Goal: Task Accomplishment & Management: Complete application form

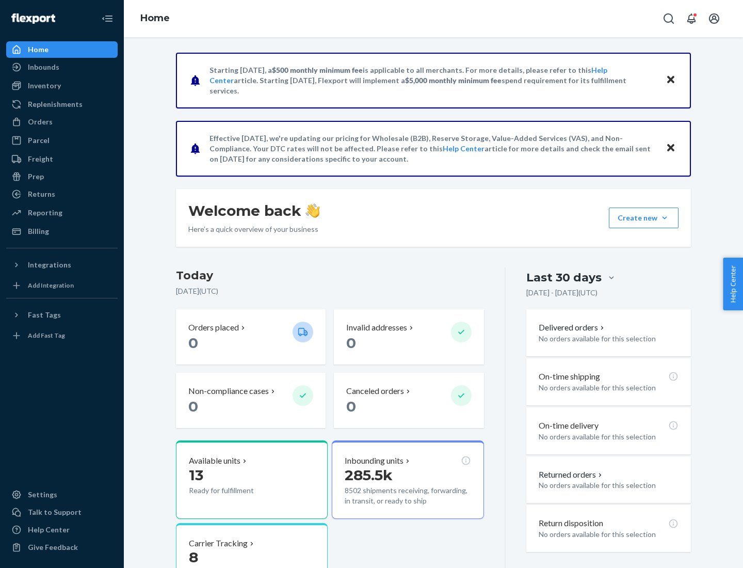
click at [665, 218] on button "Create new Create new inbound Create new order Create new product" at bounding box center [644, 218] width 70 height 21
click at [62, 67] on div "Inbounds" at bounding box center [61, 67] width 109 height 14
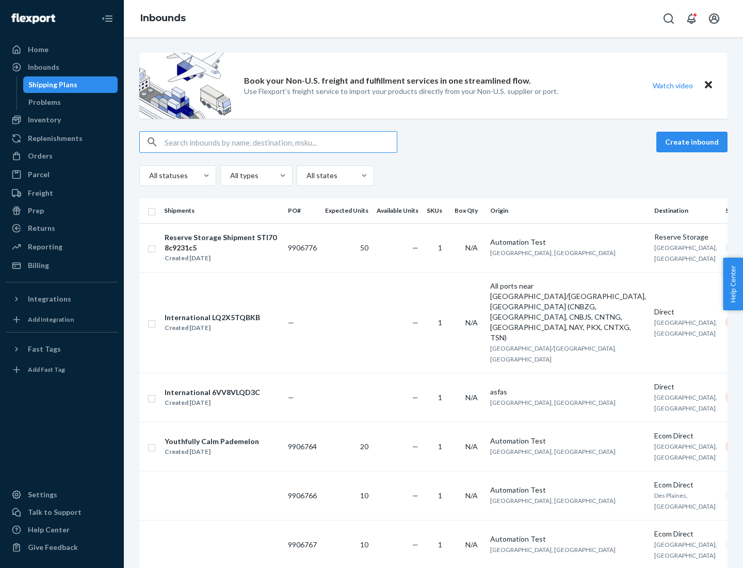
click at [694, 142] on button "Create inbound" at bounding box center [692, 142] width 71 height 21
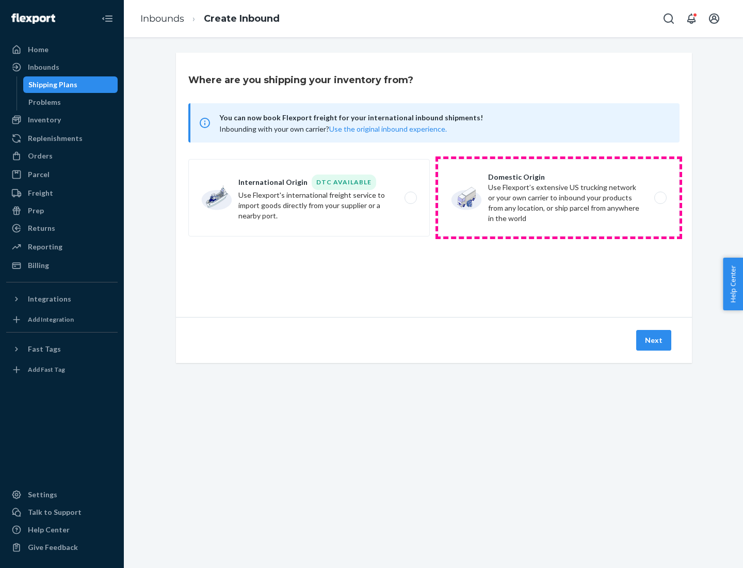
click at [559, 198] on label "Domestic Origin Use Flexport’s extensive US trucking network or your own carrie…" at bounding box center [559, 197] width 242 height 77
click at [660, 198] on input "Domestic Origin Use Flexport’s extensive US trucking network or your own carrie…" at bounding box center [663, 198] width 7 height 7
radio input "true"
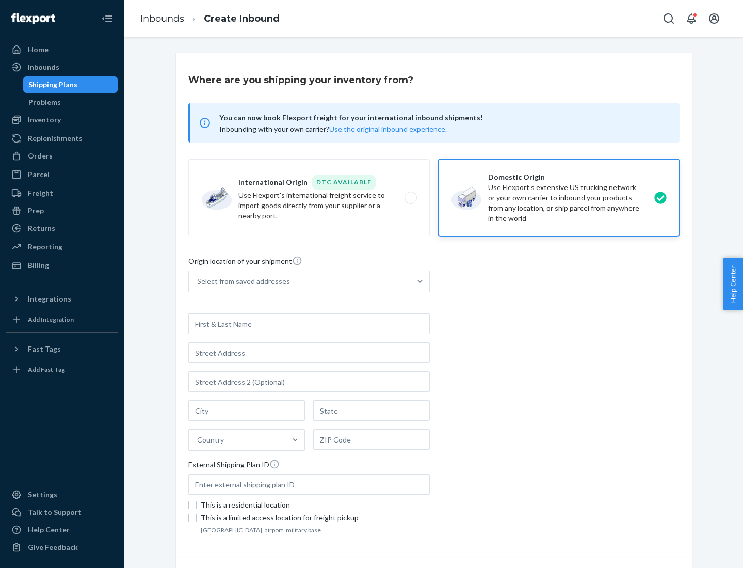
click at [241, 281] on div "Select from saved addresses" at bounding box center [243, 281] width 93 height 10
click at [198, 281] on input "Select from saved addresses" at bounding box center [197, 281] width 1 height 10
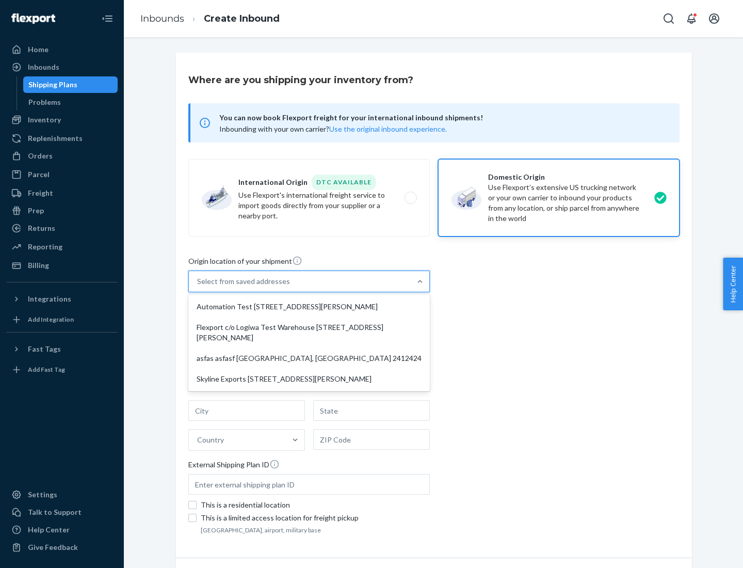
scroll to position [4, 0]
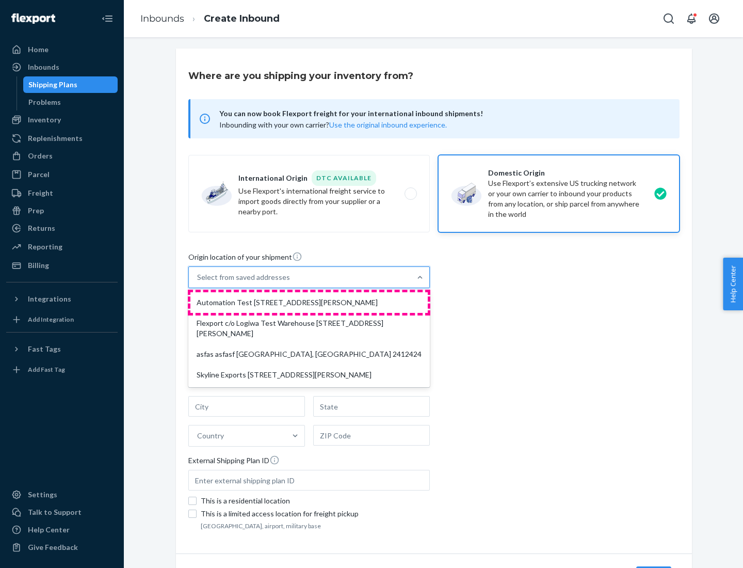
click at [309, 303] on div "Automation Test [STREET_ADDRESS][PERSON_NAME]" at bounding box center [309, 302] width 237 height 21
click at [198, 282] on input "option Automation Test [STREET_ADDRESS][PERSON_NAME] focused, 1 of 4. 4 results…" at bounding box center [197, 277] width 1 height 10
type input "Automation Test"
type input "9th Floor"
type input "[GEOGRAPHIC_DATA]"
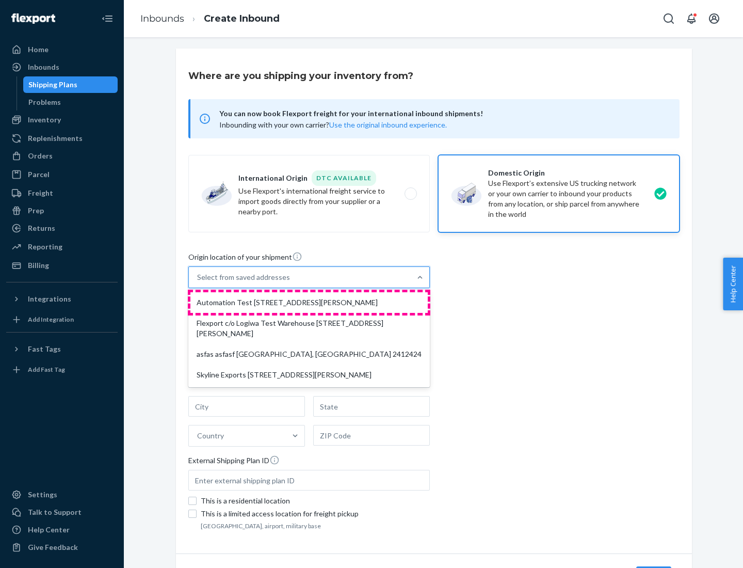
type input "CA"
type input "94104"
type input "[STREET_ADDRESS][PERSON_NAME]"
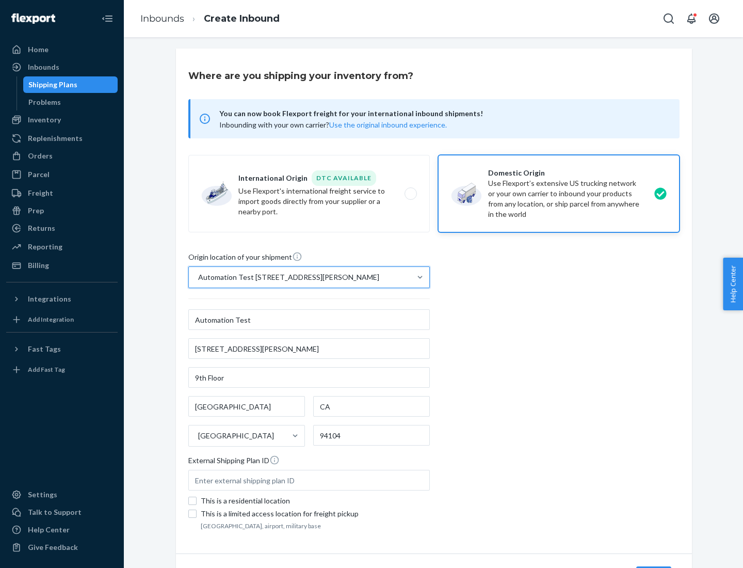
scroll to position [60, 0]
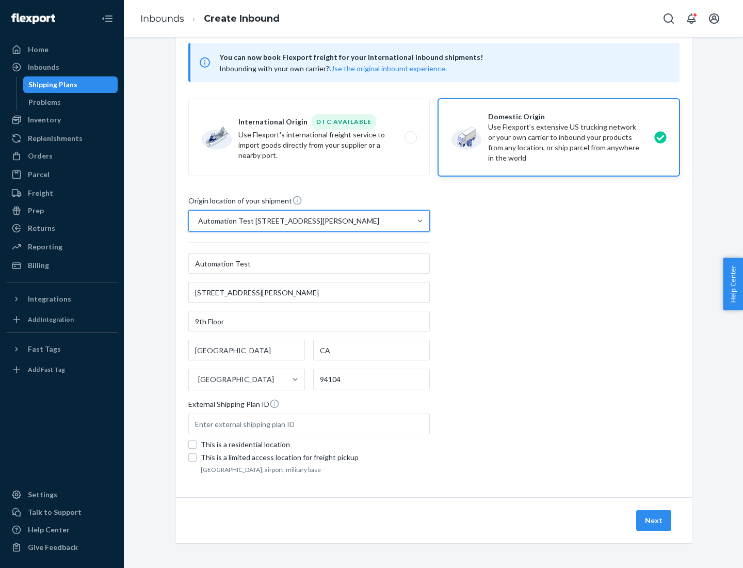
click at [655, 520] on button "Next" at bounding box center [654, 520] width 35 height 21
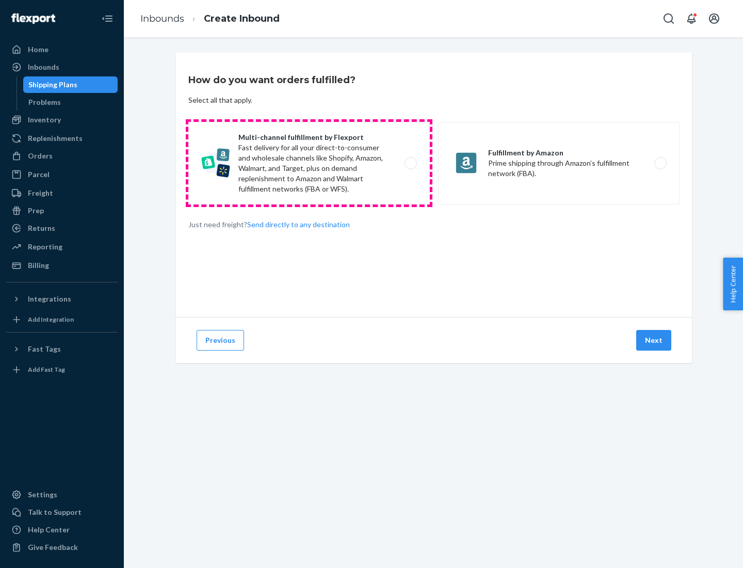
click at [309, 163] on label "Multi-channel fulfillment by Flexport Fast delivery for all your direct-to-cons…" at bounding box center [309, 163] width 242 height 83
click at [410, 163] on input "Multi-channel fulfillment by Flexport Fast delivery for all your direct-to-cons…" at bounding box center [413, 163] width 7 height 7
radio input "true"
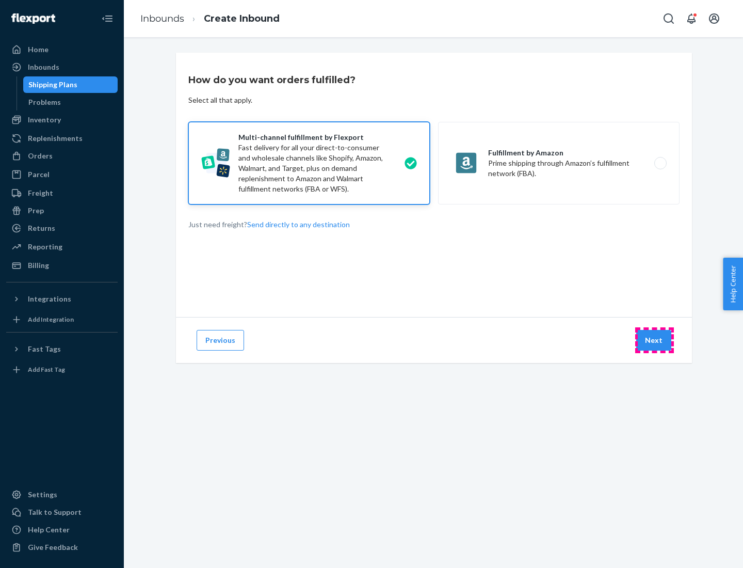
click at [655, 340] on button "Next" at bounding box center [654, 340] width 35 height 21
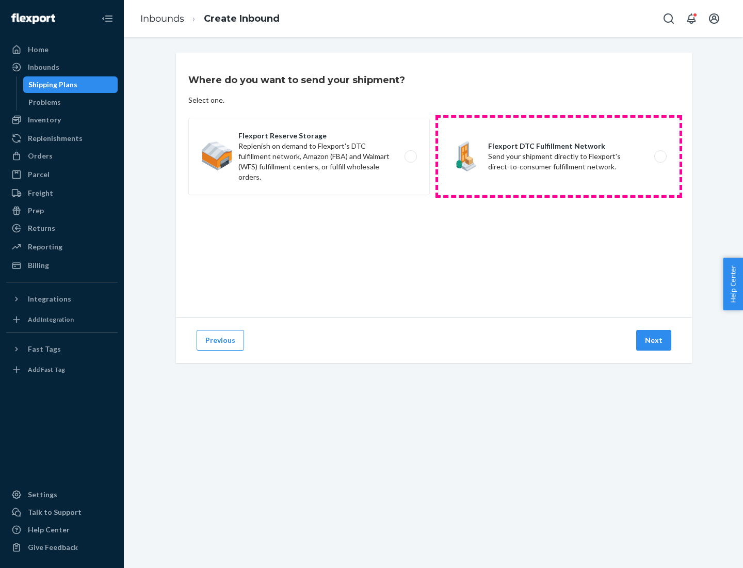
click at [559, 156] on label "Flexport DTC Fulfillment Network Send your shipment directly to Flexport's dire…" at bounding box center [559, 156] width 242 height 77
click at [660, 156] on input "Flexport DTC Fulfillment Network Send your shipment directly to Flexport's dire…" at bounding box center [663, 156] width 7 height 7
radio input "true"
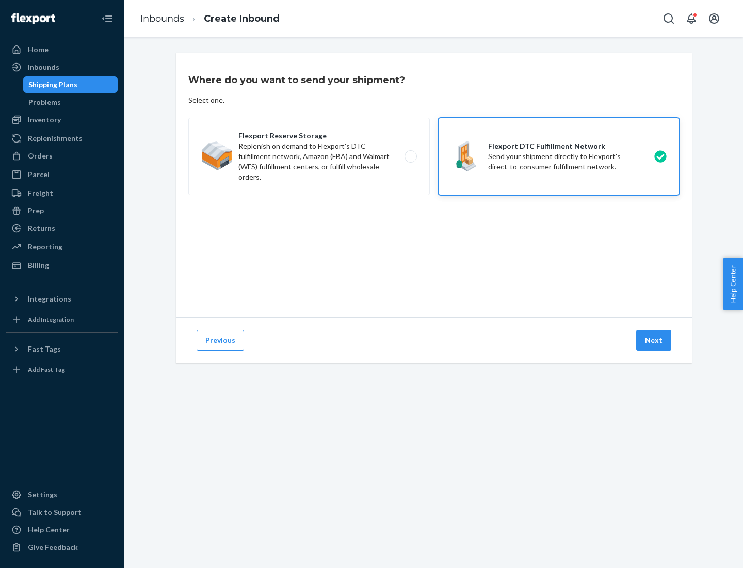
click at [655, 340] on button "Next" at bounding box center [654, 340] width 35 height 21
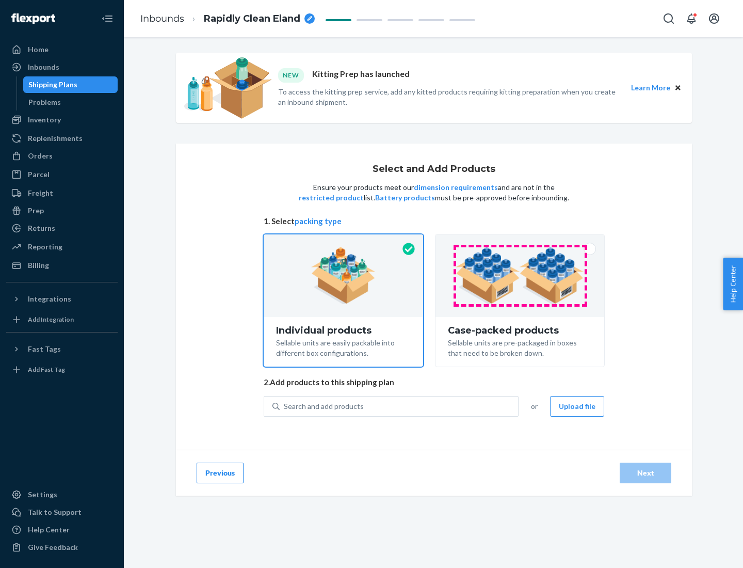
click at [520, 276] on img at bounding box center [520, 275] width 129 height 57
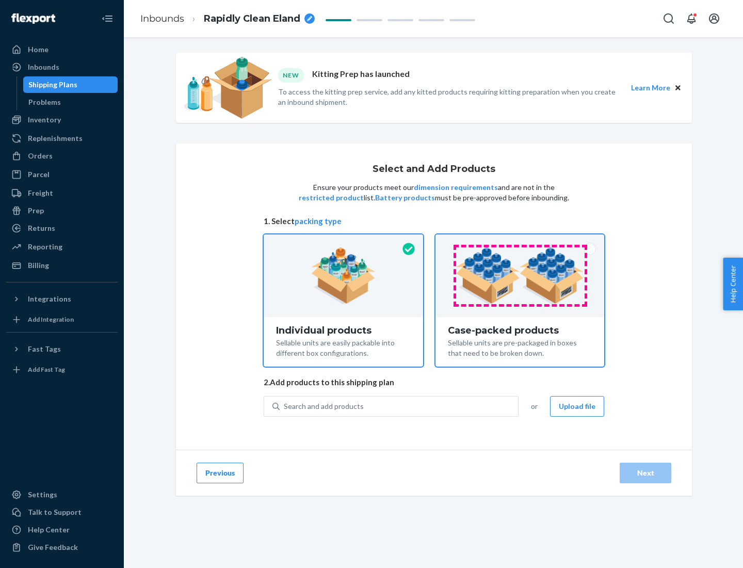
click at [520, 241] on input "Case-packed products Sellable units are pre-packaged in boxes that need to be b…" at bounding box center [520, 237] width 7 height 7
radio input "true"
radio input "false"
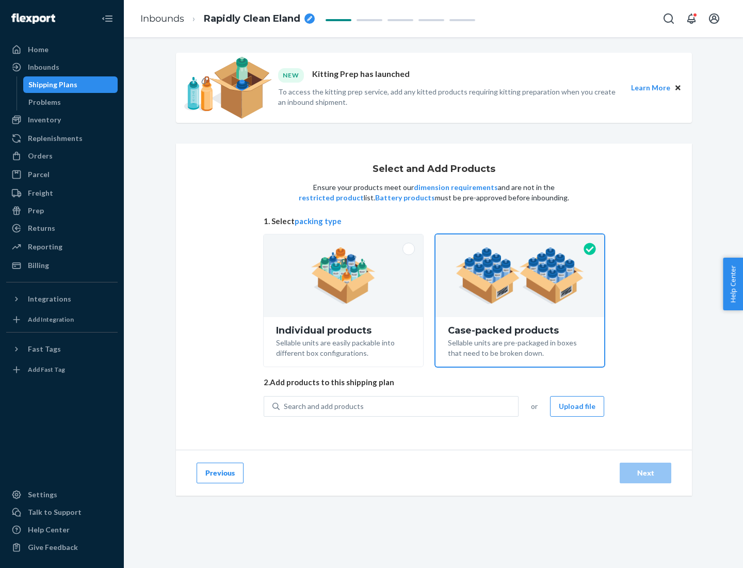
click at [400, 406] on div "Search and add products" at bounding box center [399, 406] width 239 height 19
click at [285, 406] on input "Search and add products" at bounding box center [284, 406] width 1 height 10
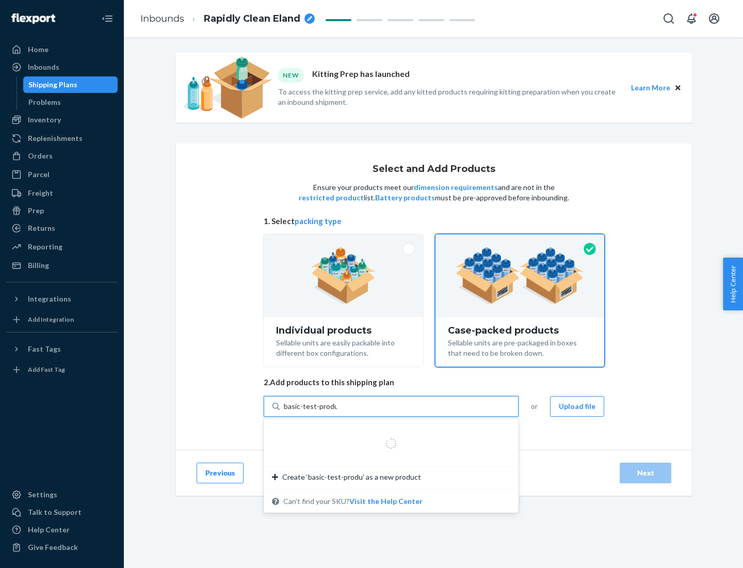
type input "basic-test-product-1"
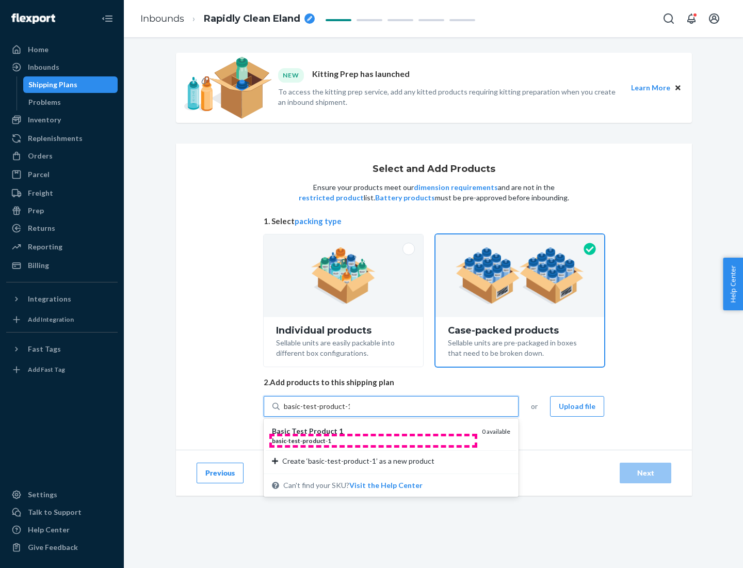
click at [373, 440] on div "basic - test - product - 1" at bounding box center [373, 440] width 202 height 9
click at [350, 411] on input "basic-test-product-1" at bounding box center [317, 406] width 66 height 10
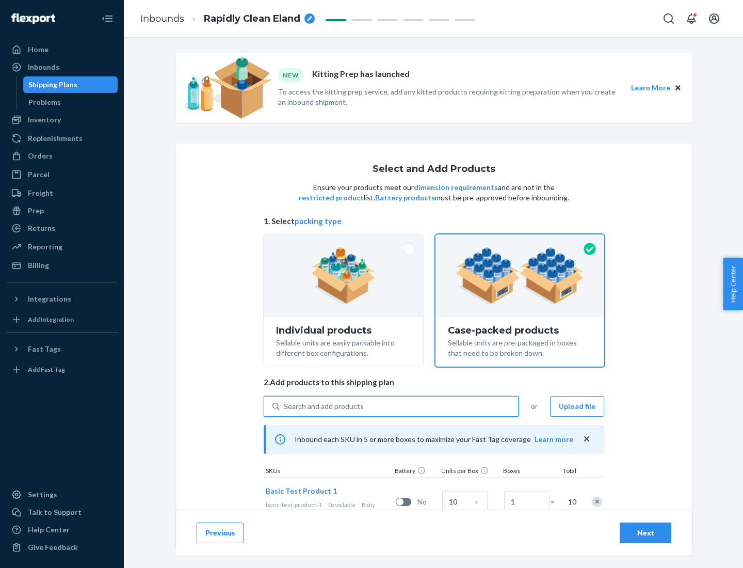
scroll to position [37, 0]
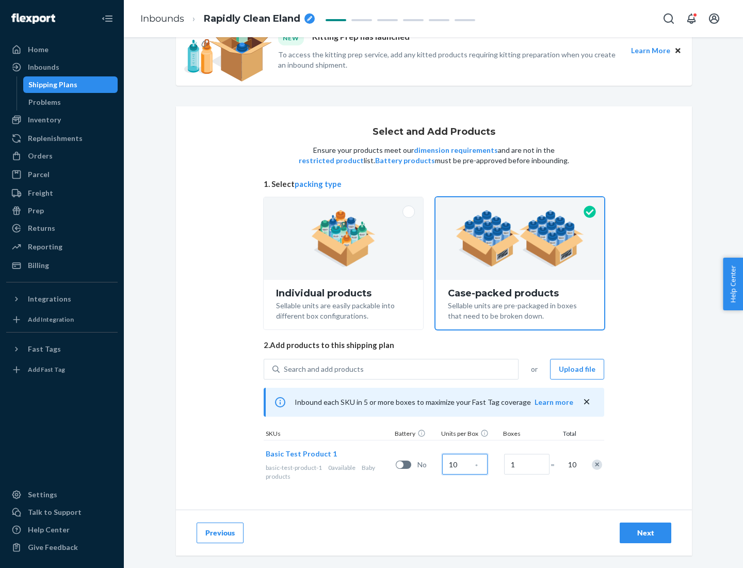
type input "10"
type input "7"
click at [646, 533] on div "Next" at bounding box center [646, 533] width 34 height 10
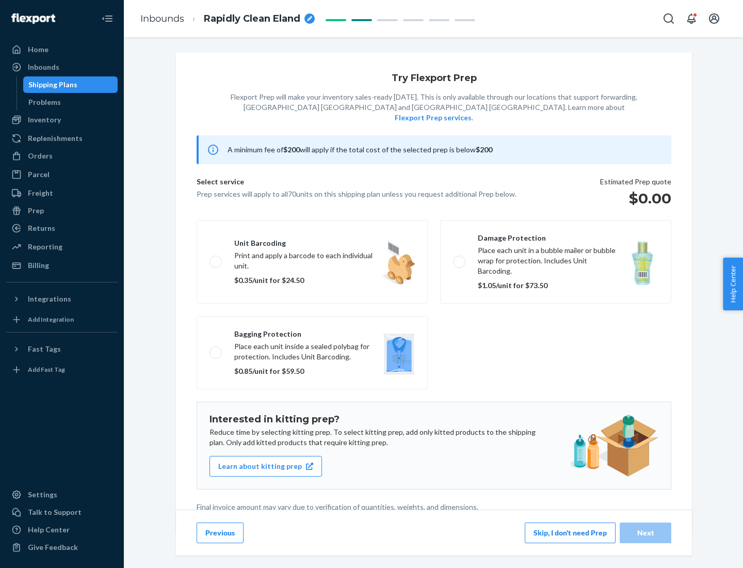
scroll to position [3, 0]
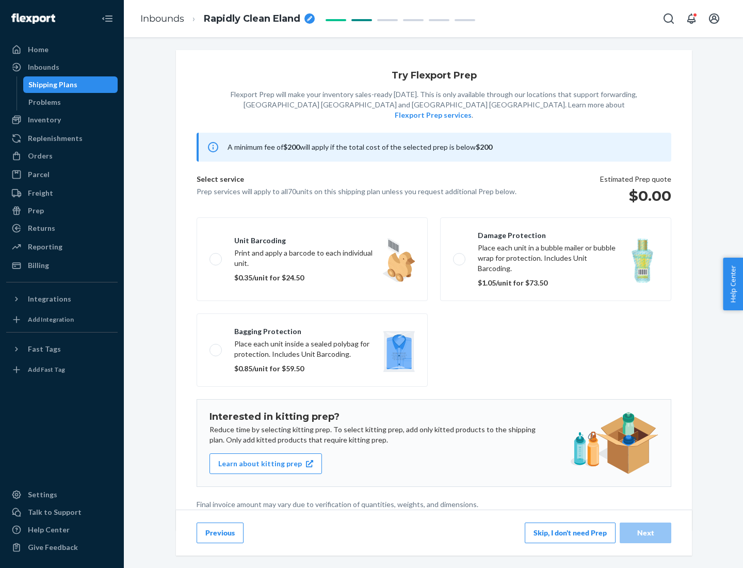
click at [312, 329] on label "Bagging protection Place each unit inside a sealed polybag for protection. Incl…" at bounding box center [312, 349] width 231 height 73
click at [216, 346] on input "Bagging protection Place each unit inside a sealed polybag for protection. Incl…" at bounding box center [213, 349] width 7 height 7
checkbox input "true"
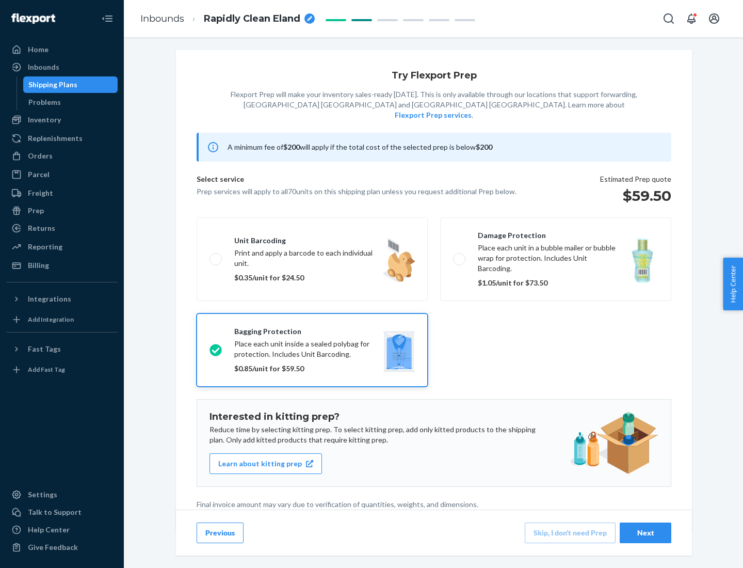
click at [646, 532] on div "Next" at bounding box center [646, 533] width 34 height 10
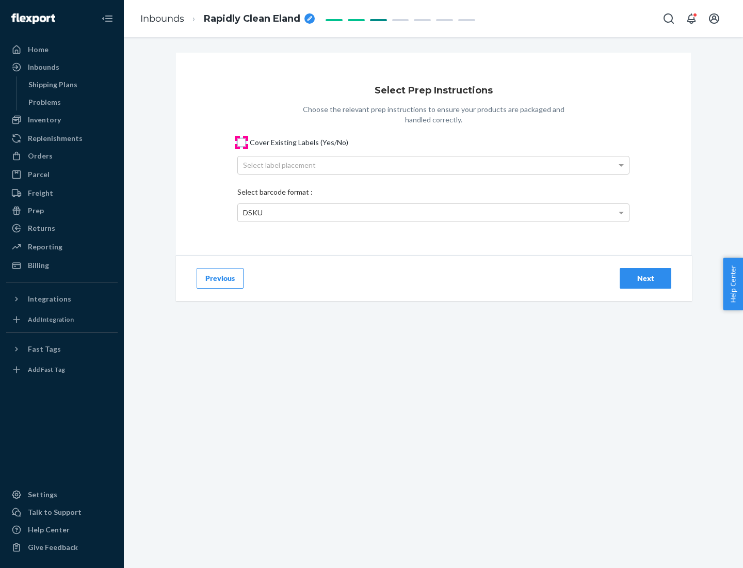
click at [242, 142] on input "Cover Existing Labels (Yes/No)" at bounding box center [241, 142] width 8 height 8
checkbox input "true"
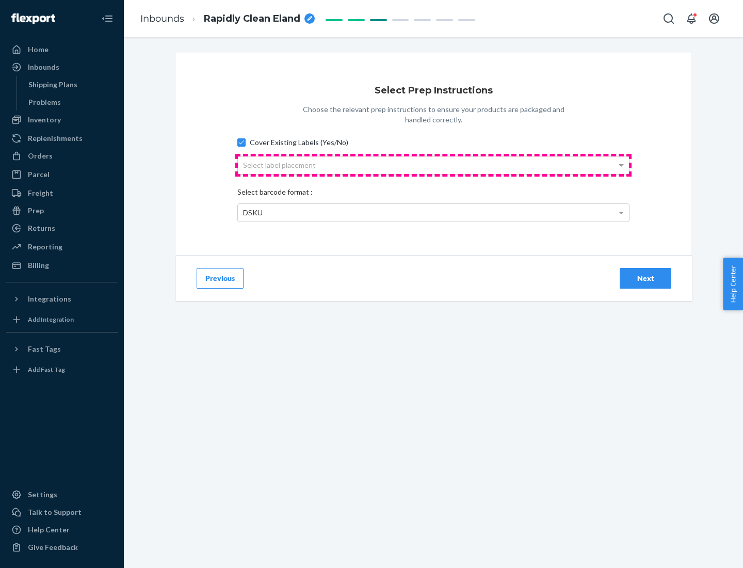
click at [434, 165] on div "Select label placement" at bounding box center [433, 165] width 391 height 18
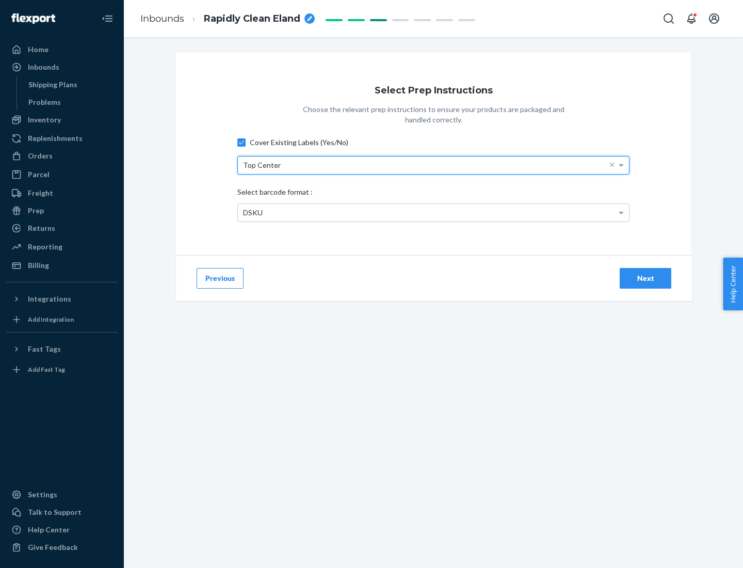
click at [434, 212] on div "DSKU" at bounding box center [433, 213] width 391 height 18
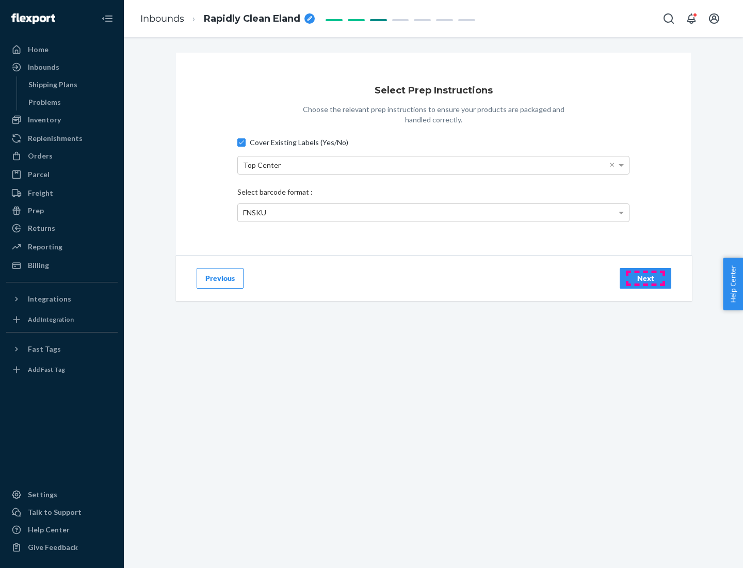
click at [646, 278] on div "Next" at bounding box center [646, 278] width 34 height 10
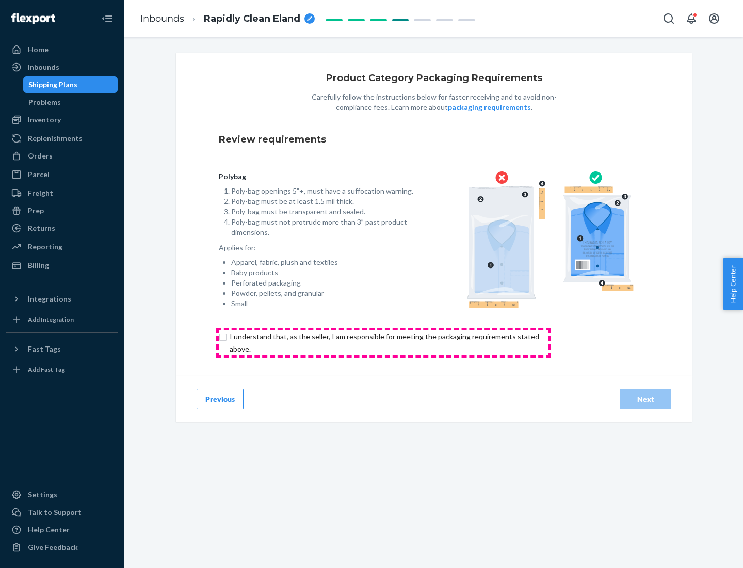
click at [384, 342] on input "checkbox" at bounding box center [390, 342] width 343 height 25
checkbox input "true"
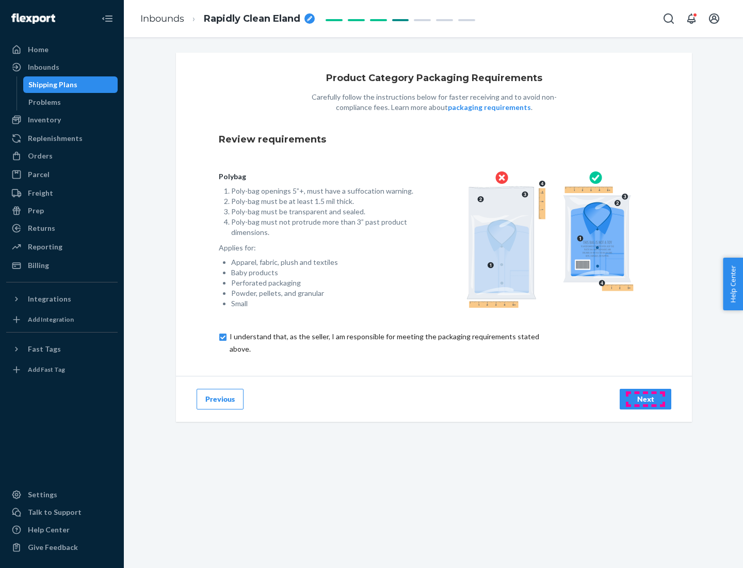
click at [646, 399] on div "Next" at bounding box center [646, 399] width 34 height 10
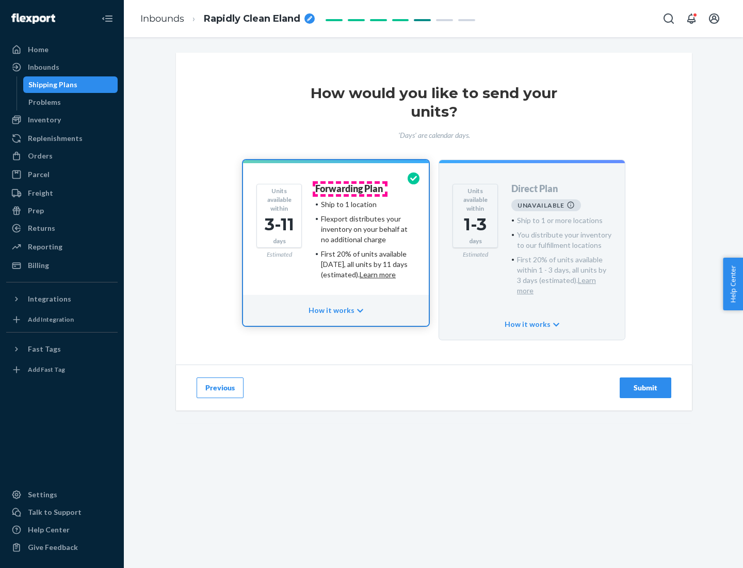
click at [350, 188] on h4 "Forwarding Plan" at bounding box center [349, 189] width 68 height 10
click at [646, 383] on div "Submit" at bounding box center [646, 388] width 34 height 10
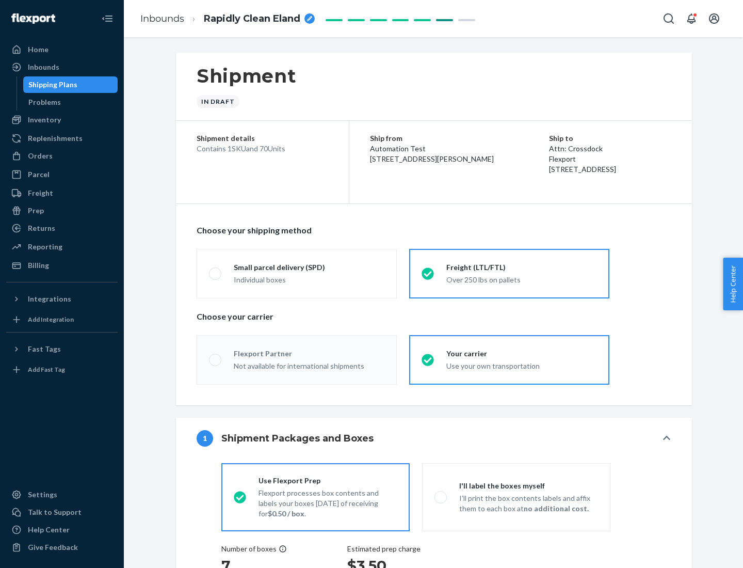
radio input "true"
radio input "false"
radio input "true"
radio input "false"
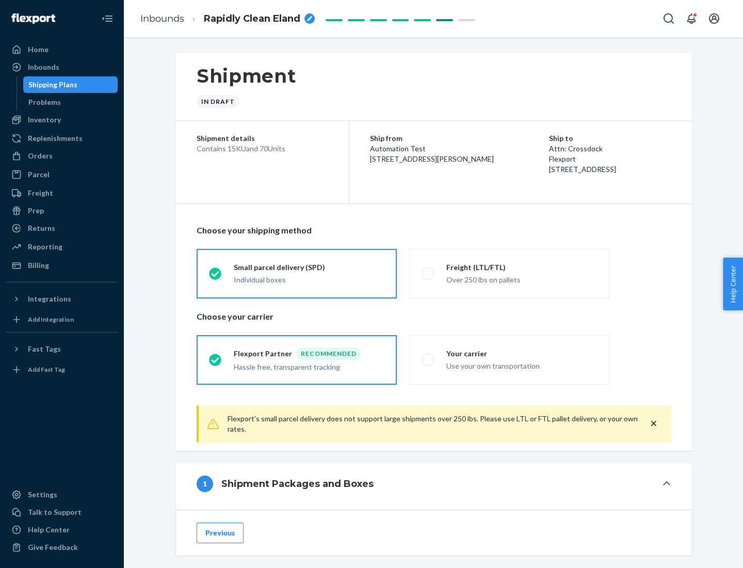
click at [510, 273] on div "Over 250 lbs on pallets" at bounding box center [522, 279] width 151 height 12
click at [429, 273] on input "Freight (LTL/FTL) Over 250 lbs on pallets" at bounding box center [425, 273] width 7 height 7
radio input "true"
radio input "false"
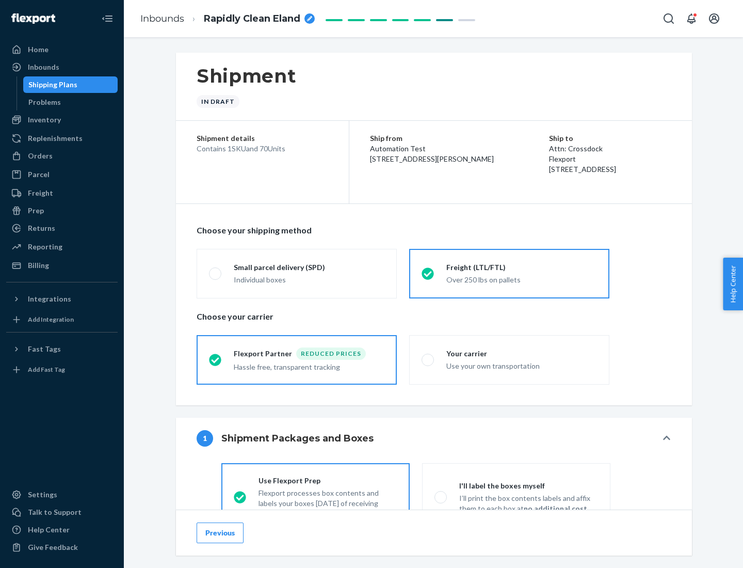
scroll to position [57, 0]
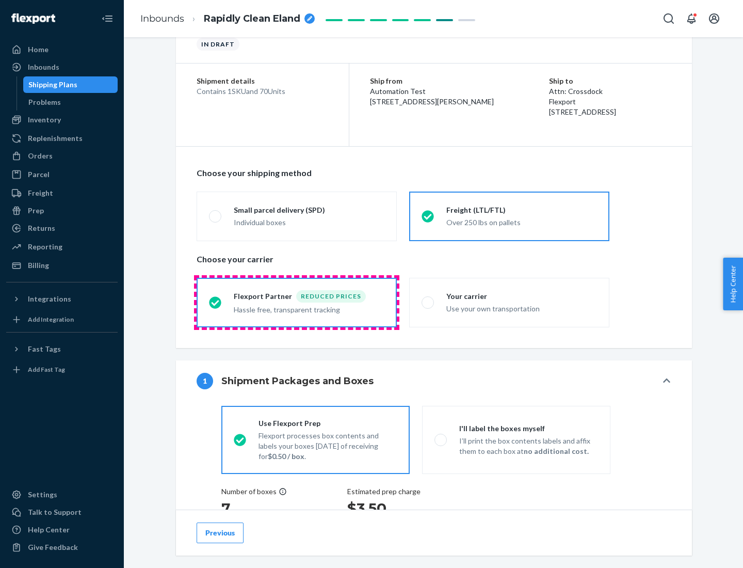
click at [297, 303] on div "Hassle free, transparent tracking" at bounding box center [309, 309] width 151 height 12
click at [216, 302] on input "Flexport Partner Reduced prices Hassle free, transparent tracking" at bounding box center [212, 302] width 7 height 7
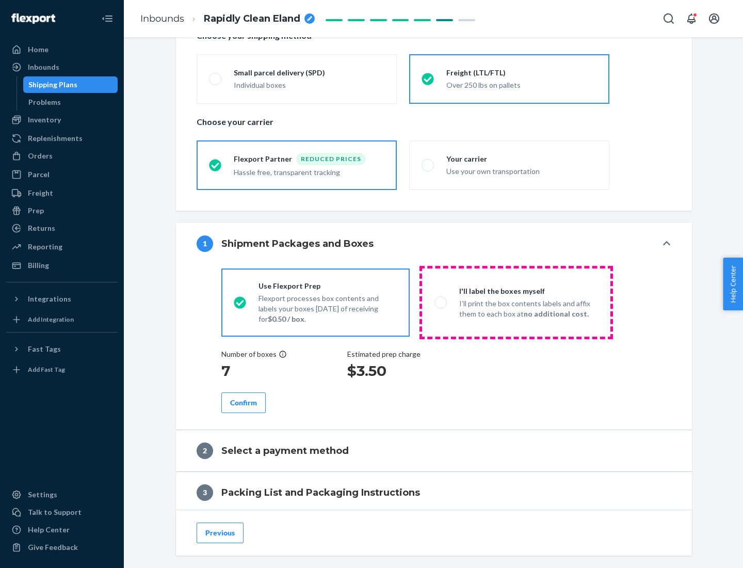
click at [516, 302] on p "I’ll print the box contents labels and affix them to each box at no additional …" at bounding box center [528, 308] width 139 height 21
click at [441, 302] on input "I'll label the boxes myself I’ll print the box contents labels and affix them t…" at bounding box center [438, 302] width 7 height 7
radio input "true"
radio input "false"
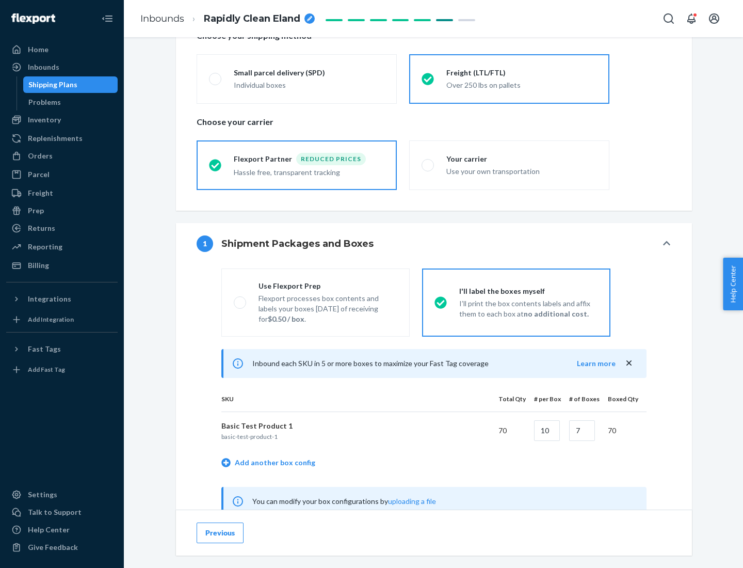
scroll to position [323, 0]
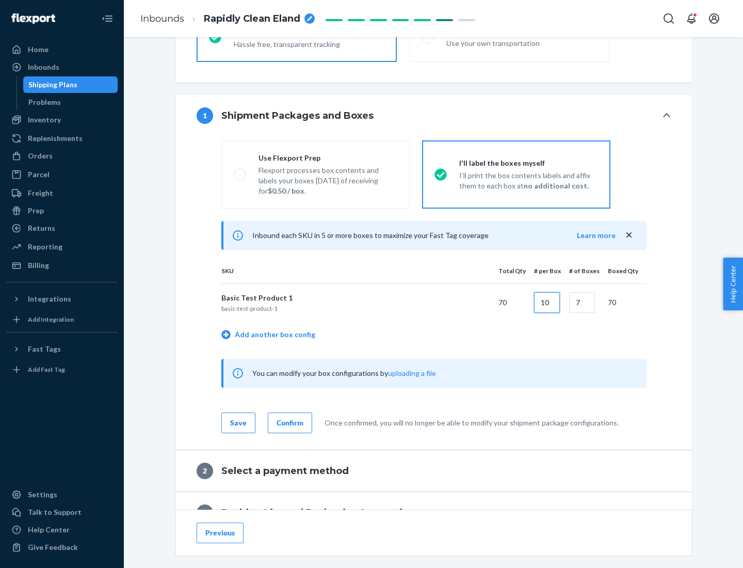
type input "10"
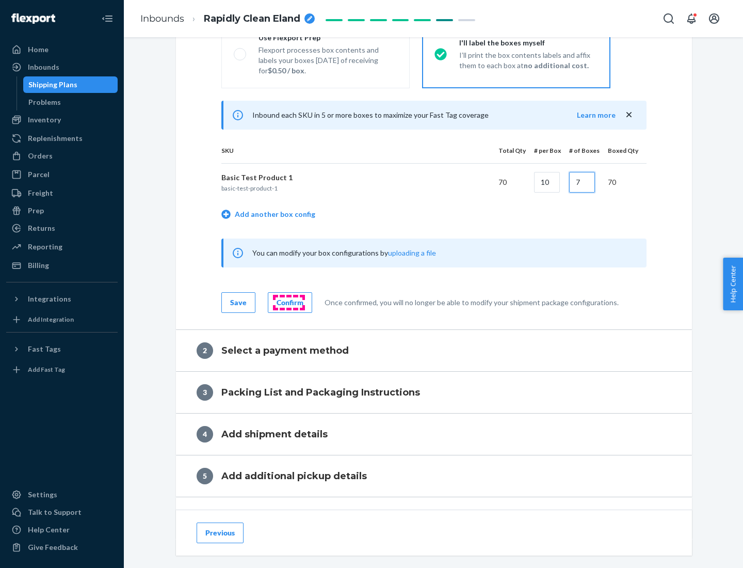
type input "7"
click at [289, 302] on div "Confirm" at bounding box center [290, 302] width 27 height 10
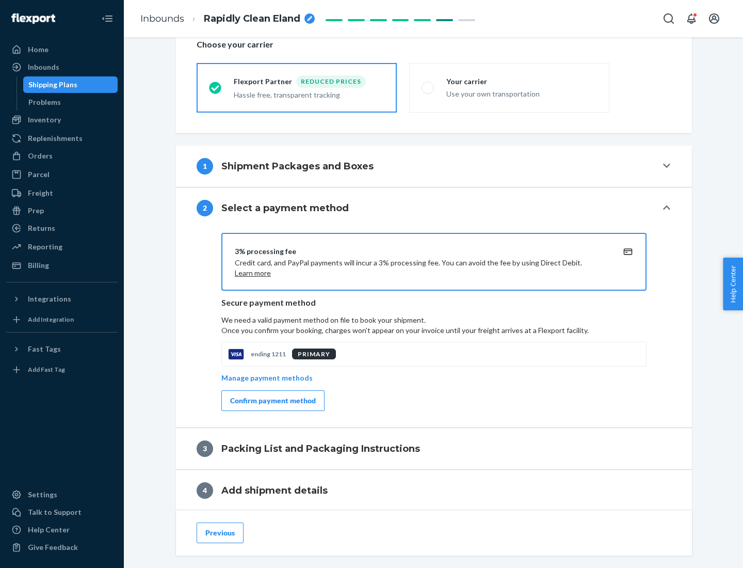
scroll to position [370, 0]
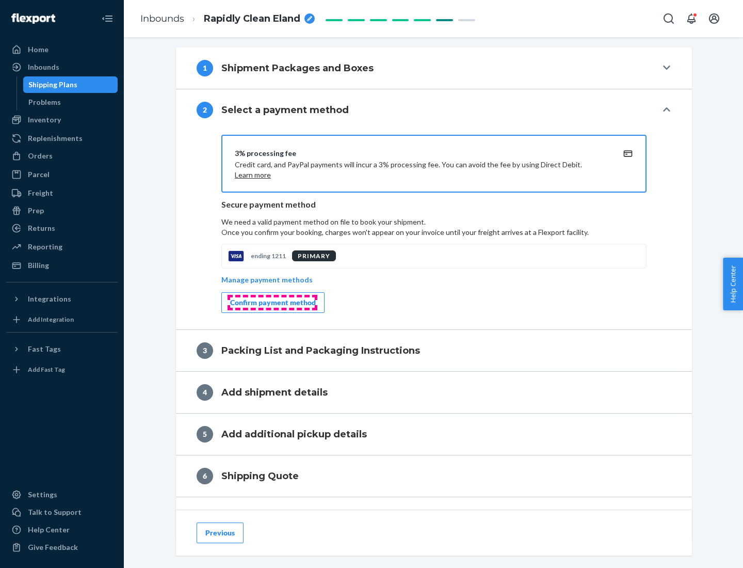
click at [272, 303] on div "Confirm payment method" at bounding box center [273, 302] width 86 height 10
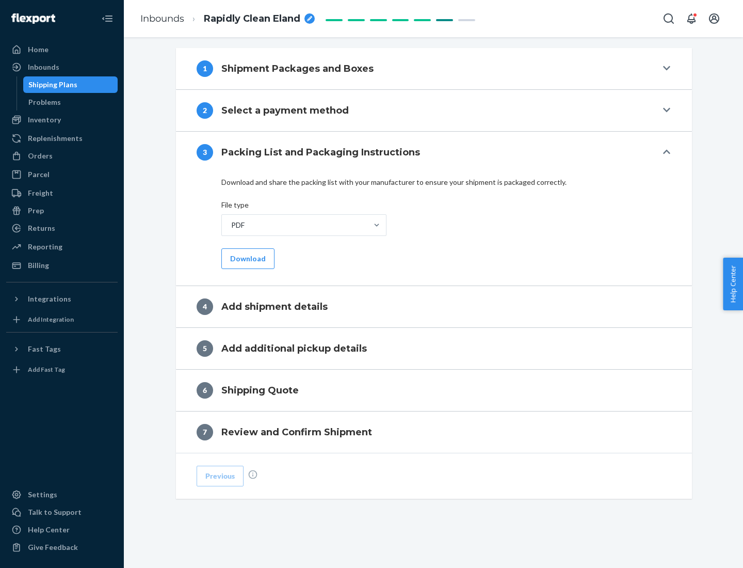
scroll to position [326, 0]
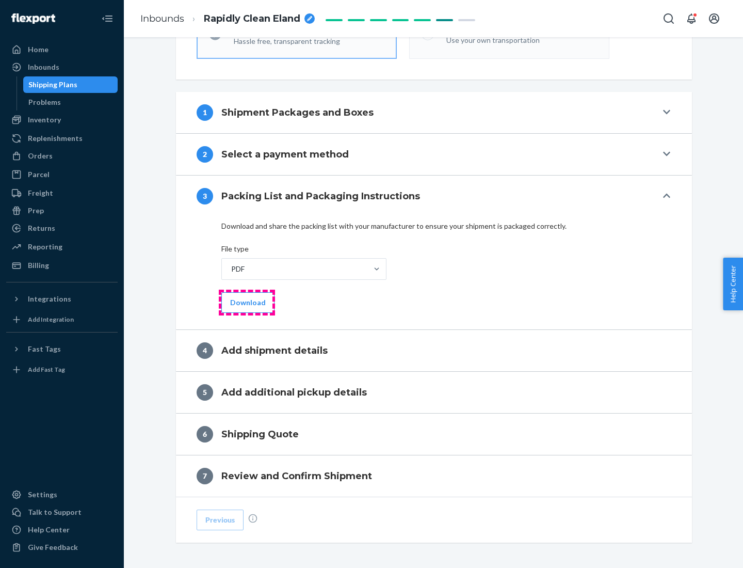
click at [247, 302] on button "Download" at bounding box center [247, 302] width 53 height 21
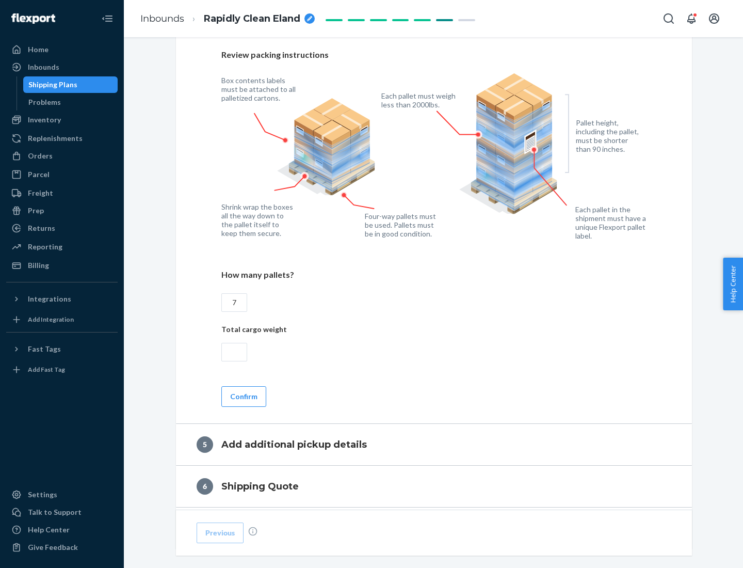
scroll to position [670, 0]
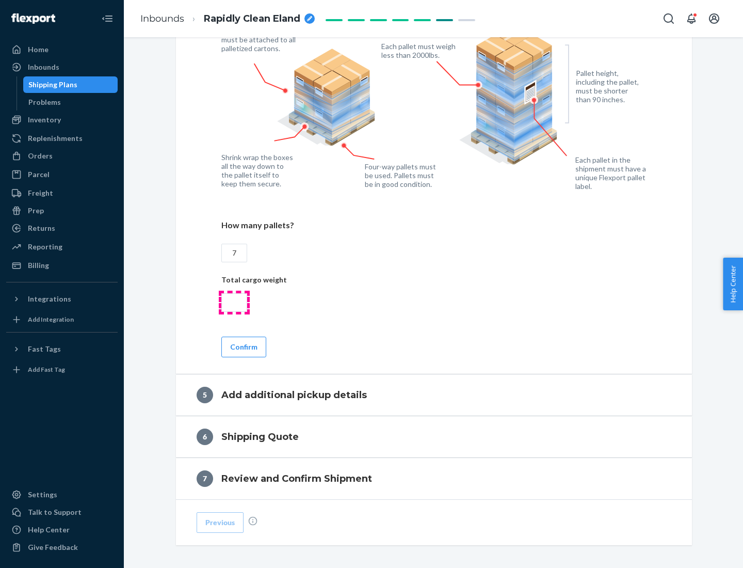
type input "7"
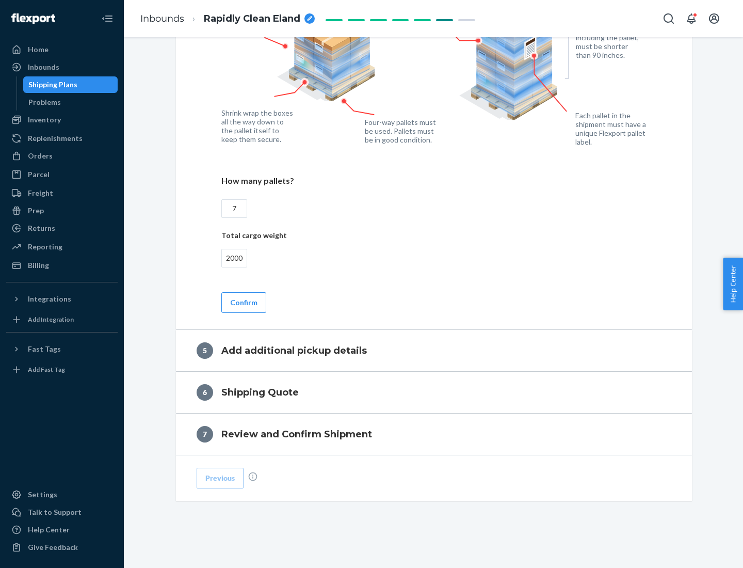
type input "2000"
click at [243, 302] on button "Confirm" at bounding box center [243, 302] width 45 height 21
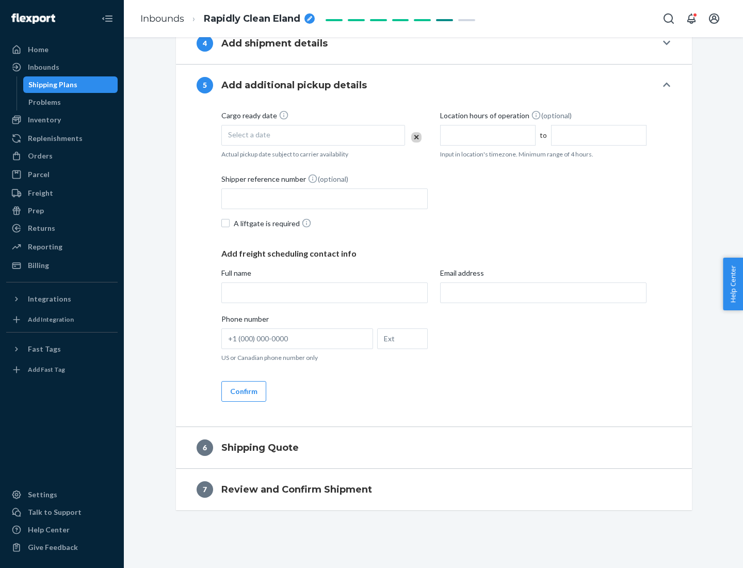
scroll to position [353, 0]
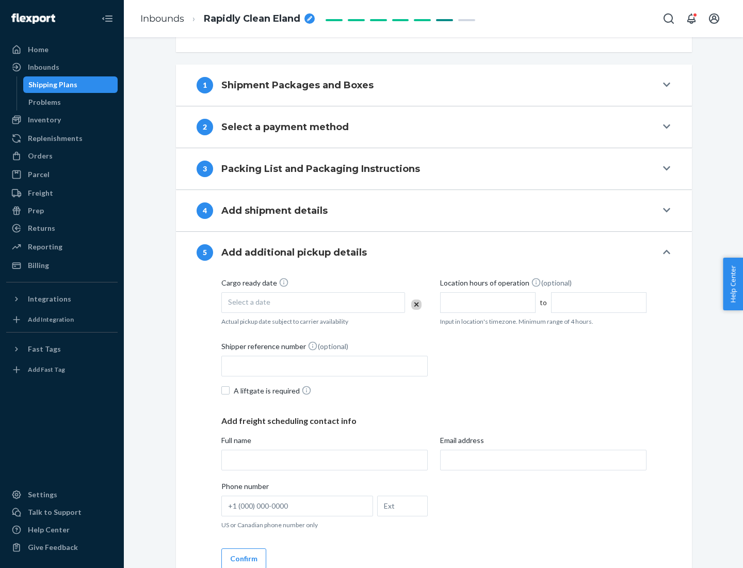
click at [313, 302] on div "Select a date" at bounding box center [313, 302] width 184 height 21
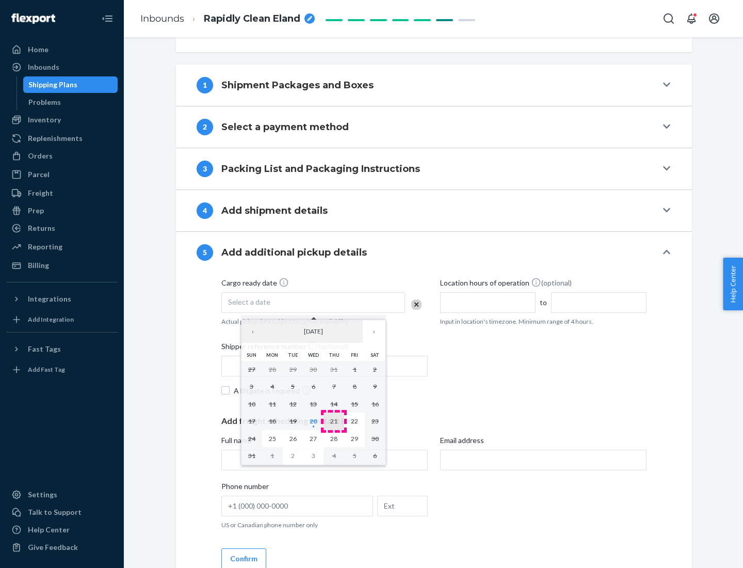
click at [334, 421] on abbr "21" at bounding box center [333, 421] width 7 height 8
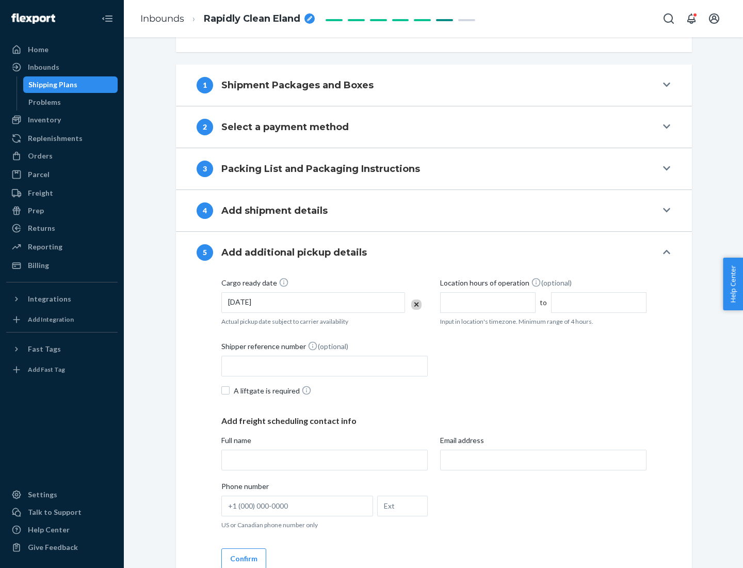
scroll to position [511, 0]
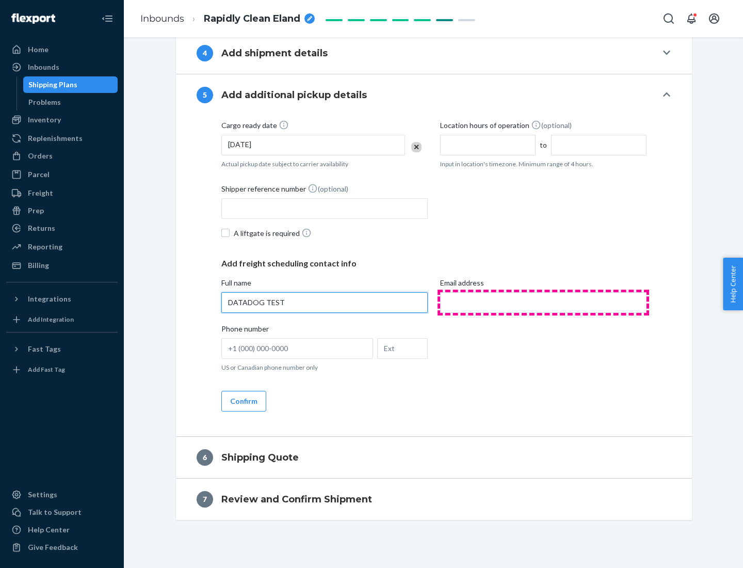
type input "DATADOG TEST"
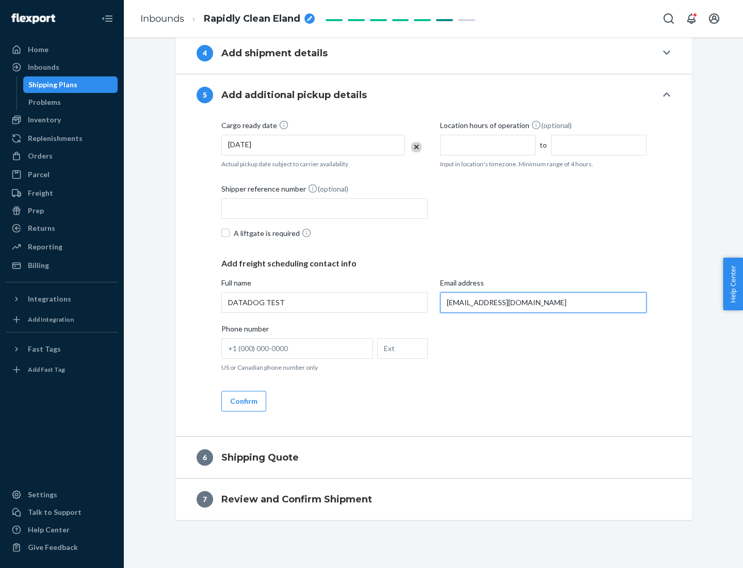
scroll to position [520, 0]
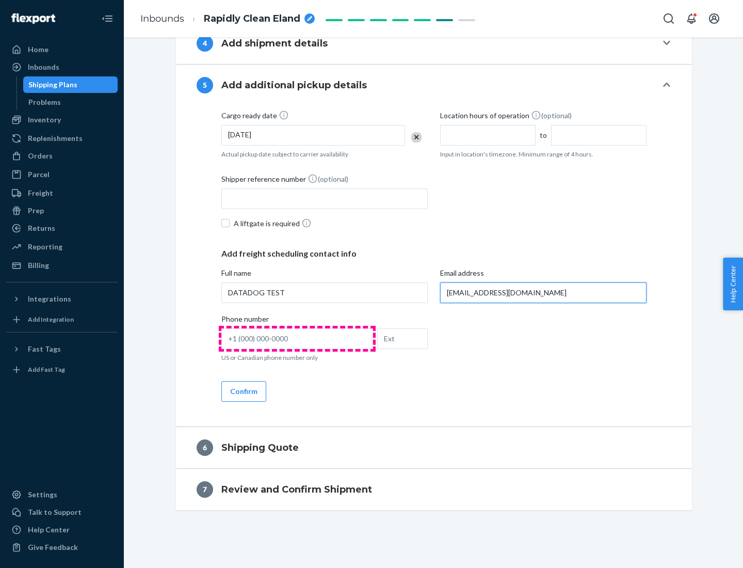
type input "[EMAIL_ADDRESS][DOMAIN_NAME]"
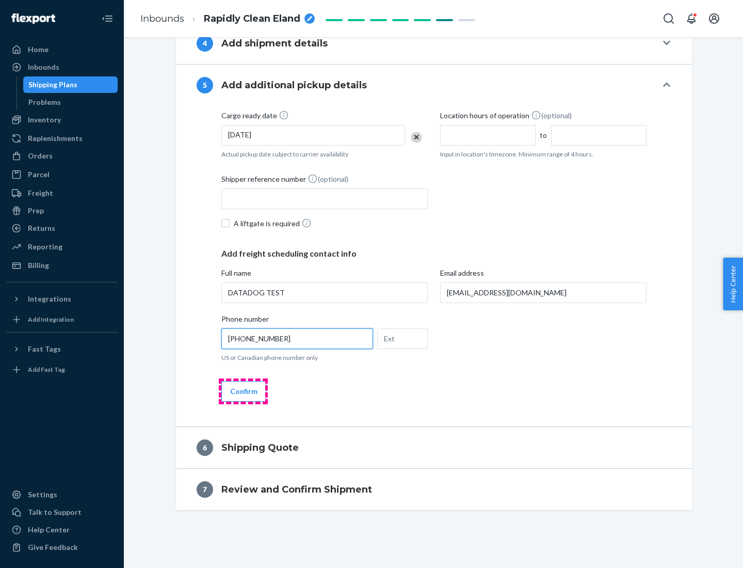
type input "[PHONE_NUMBER]"
click at [243, 391] on button "Confirm" at bounding box center [243, 391] width 45 height 21
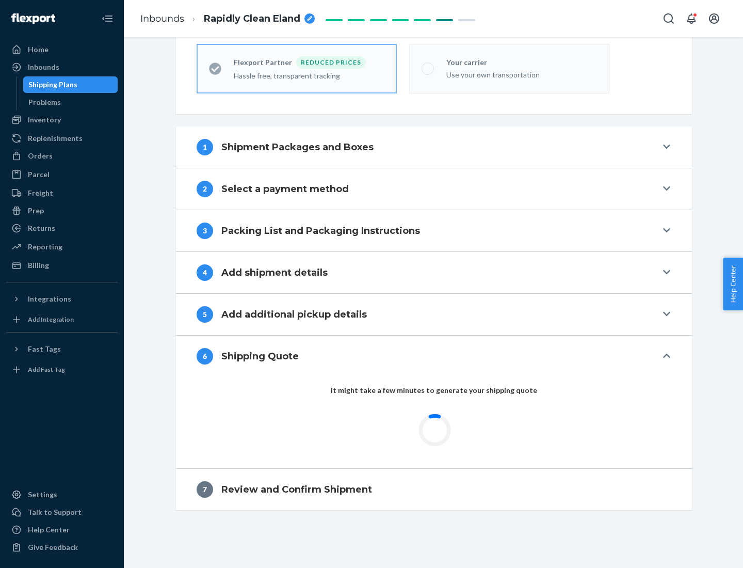
scroll to position [328, 0]
